Goal: Find specific page/section: Find specific page/section

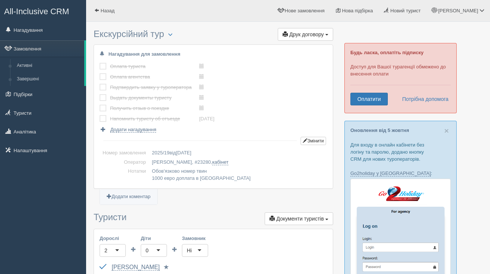
click at [24, 64] on link "Активні" at bounding box center [48, 65] width 71 height 13
